Goal: Task Accomplishment & Management: Complete application form

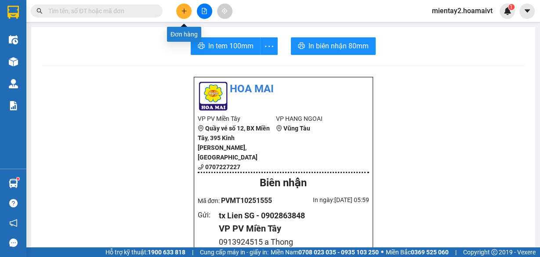
click at [182, 11] on icon "plus" at bounding box center [184, 11] width 5 height 0
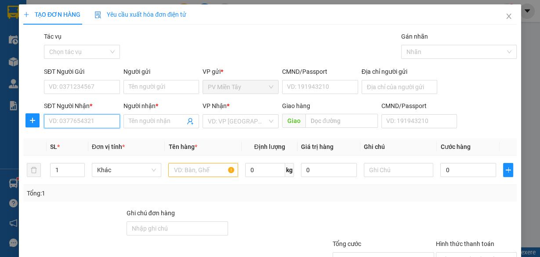
click at [94, 121] on input "SĐT Người Nhận *" at bounding box center [82, 121] width 76 height 14
type input "0332011270"
click at [180, 124] on input "Người nhận *" at bounding box center [157, 121] width 57 height 10
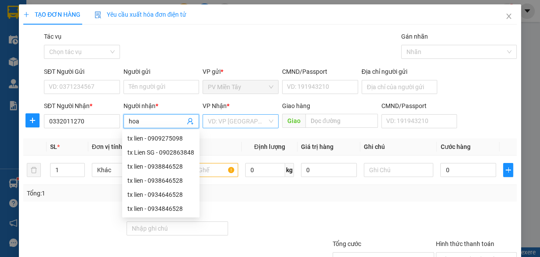
type input "hoa"
click at [259, 119] on input "search" at bounding box center [237, 121] width 59 height 13
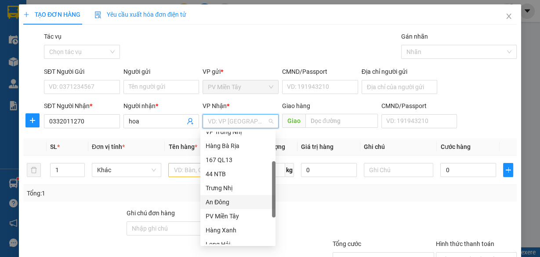
scroll to position [70, 0]
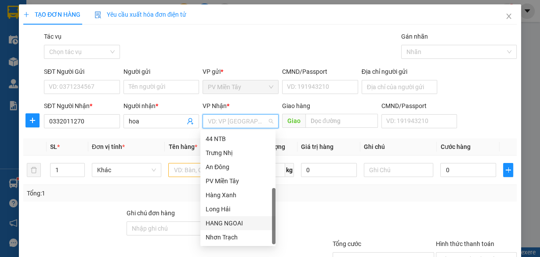
click at [236, 221] on div "HANG NGOAI" at bounding box center [238, 223] width 65 height 10
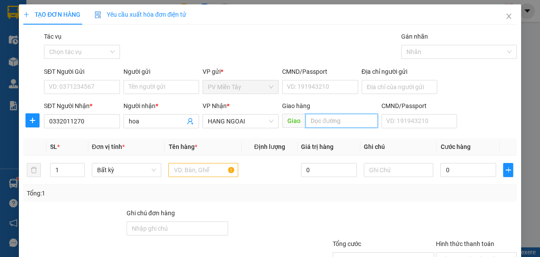
click at [312, 118] on input "text" at bounding box center [341, 121] width 73 height 14
type input "ong tu"
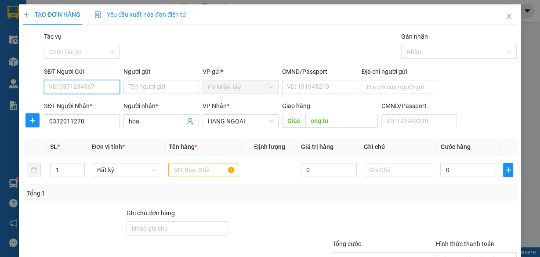
click at [109, 84] on input "SĐT Người Gửi" at bounding box center [82, 87] width 76 height 14
click at [136, 83] on input "Người gửi" at bounding box center [161, 87] width 76 height 14
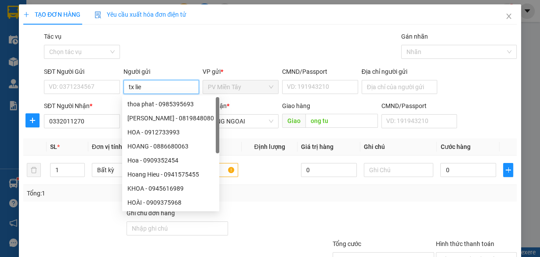
type input "tx lien"
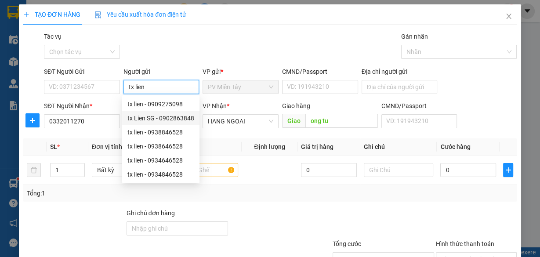
click at [166, 120] on div "tx Lien SG - 0902863848" at bounding box center [160, 118] width 67 height 10
type input "0902863848"
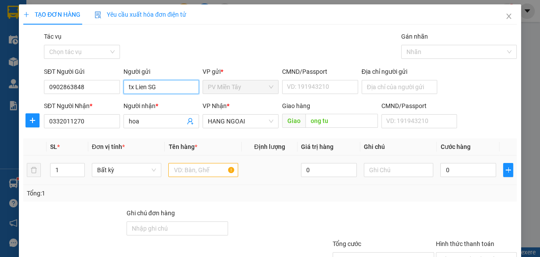
type input "tx Lien SG"
click at [208, 169] on input "text" at bounding box center [203, 170] width 70 height 14
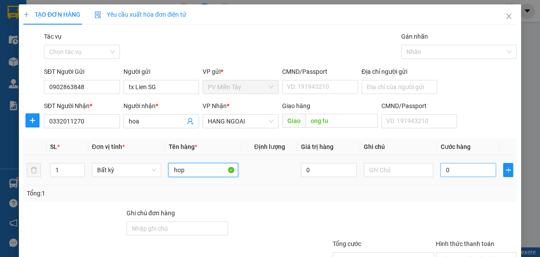
type input "hop"
click at [472, 170] on input "0" at bounding box center [468, 170] width 56 height 14
type input "4"
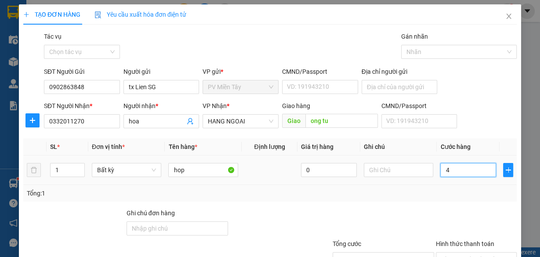
type input "40"
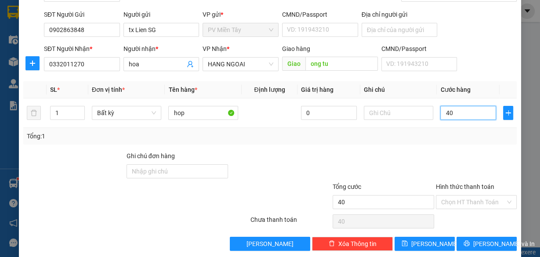
scroll to position [67, 0]
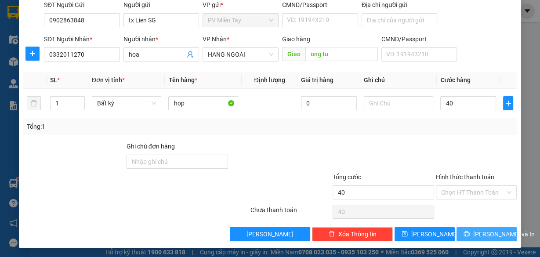
type input "40.000"
click at [478, 230] on span "Lưu và In" at bounding box center [504, 234] width 62 height 10
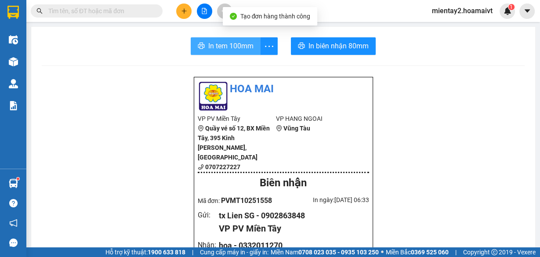
click at [236, 43] on span "In tem 100mm" at bounding box center [230, 45] width 45 height 11
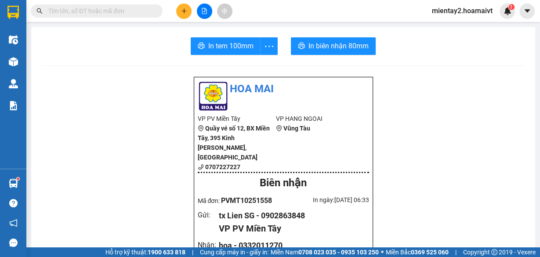
click at [259, 120] on li "VP PV Miền Tây" at bounding box center [237, 119] width 79 height 10
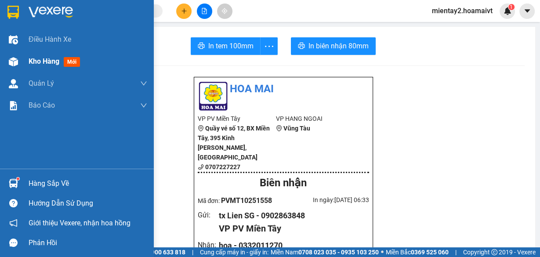
click at [44, 61] on span "Kho hàng" at bounding box center [44, 61] width 31 height 8
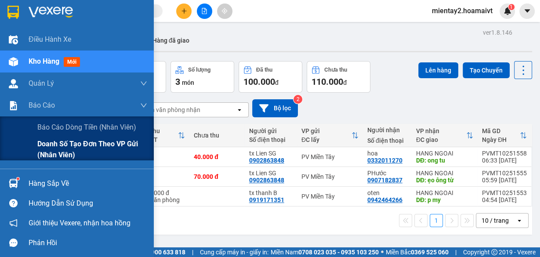
click at [58, 145] on span "Doanh số tạo đơn theo VP gửi (nhân viên)" at bounding box center [92, 149] width 110 height 22
